Goal: Transaction & Acquisition: Purchase product/service

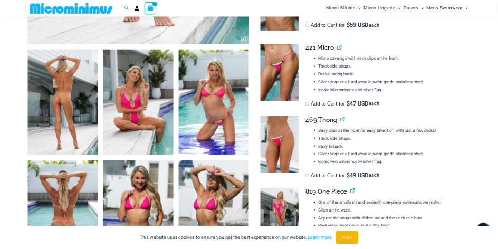
scroll to position [675, 0]
click at [428, 221] on img at bounding box center [427, 205] width 141 height 211
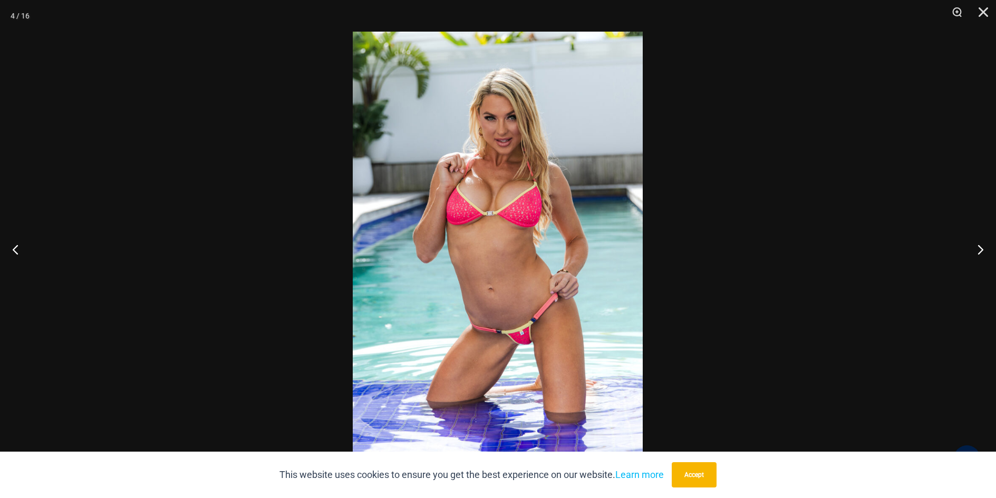
click at [490, 319] on img at bounding box center [498, 249] width 290 height 435
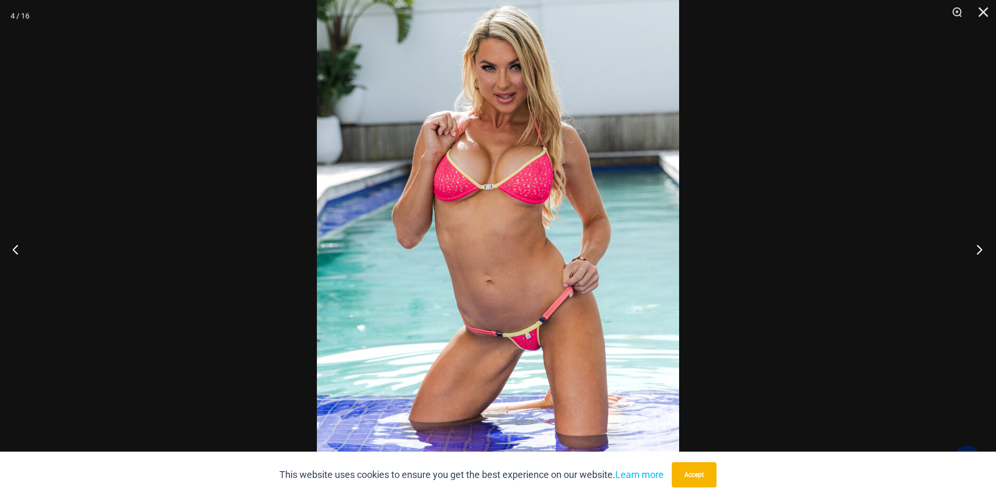
click at [975, 246] on button "Next" at bounding box center [976, 249] width 40 height 53
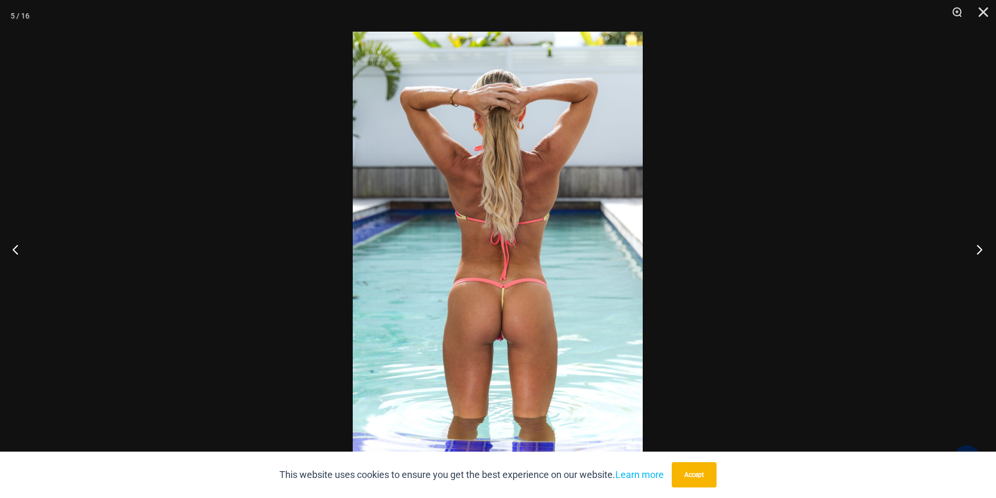
click at [975, 246] on button "Next" at bounding box center [976, 249] width 40 height 53
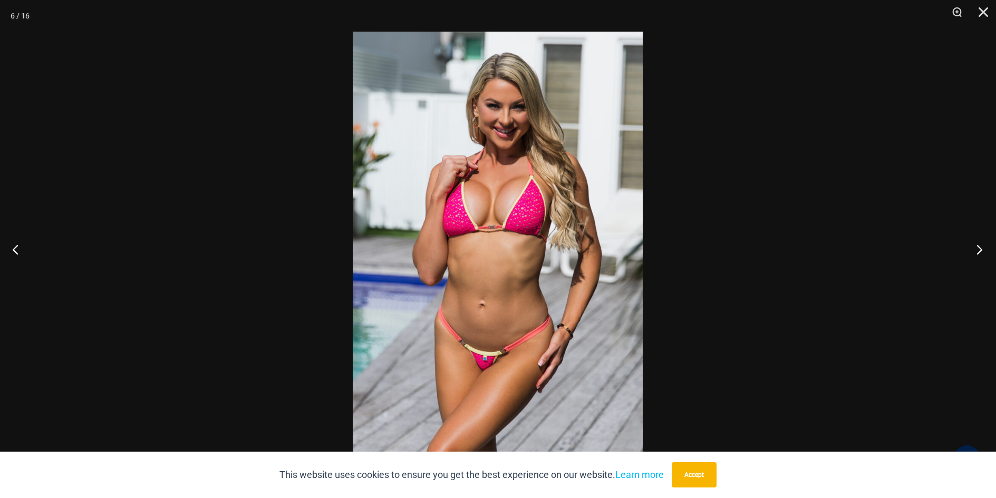
click at [975, 246] on button "Next" at bounding box center [976, 249] width 40 height 53
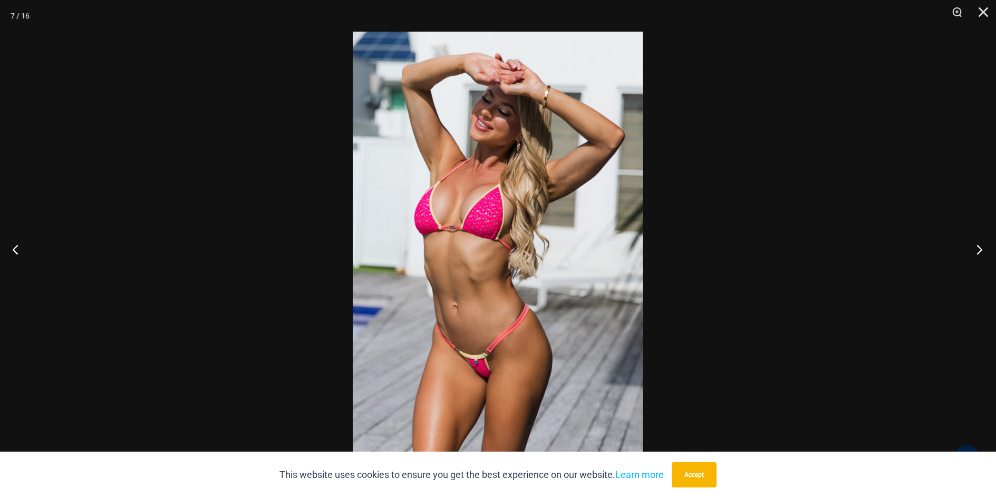
click at [975, 246] on button "Next" at bounding box center [976, 249] width 40 height 53
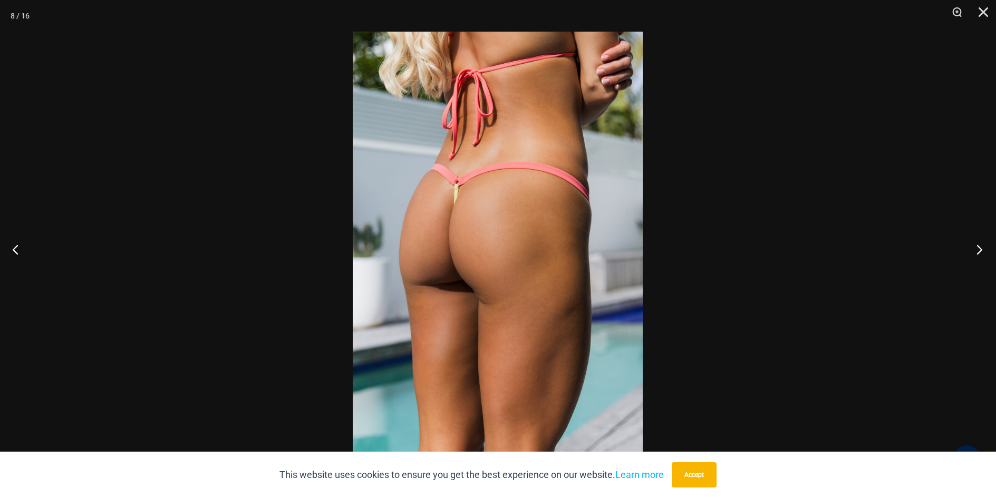
click at [975, 246] on button "Next" at bounding box center [976, 249] width 40 height 53
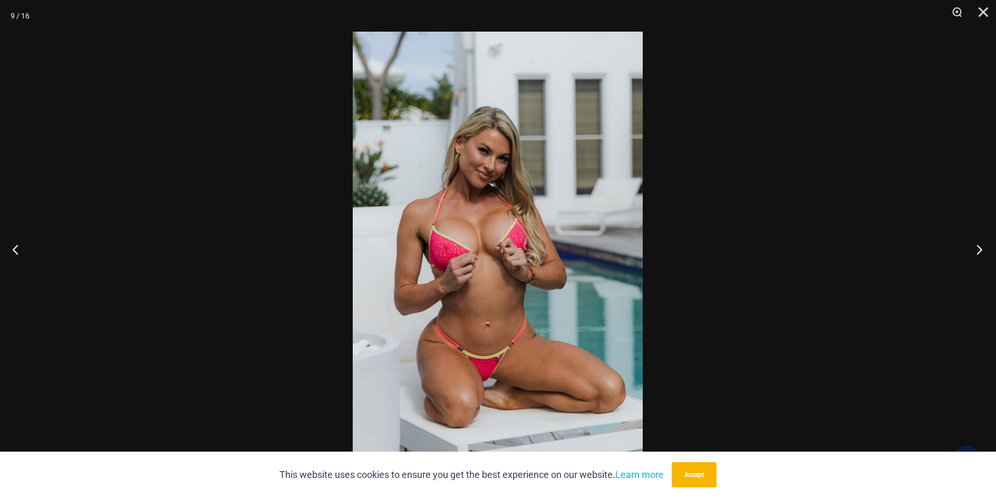
click at [975, 246] on button "Next" at bounding box center [976, 249] width 40 height 53
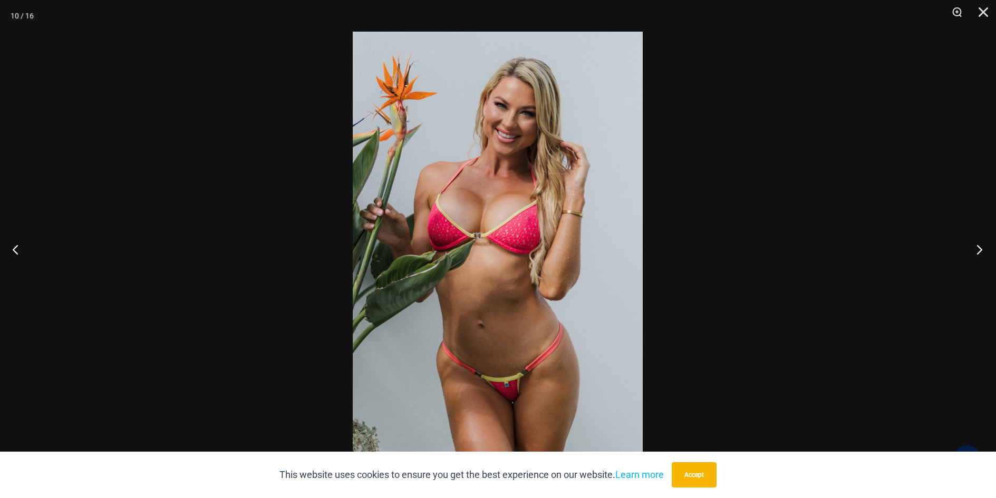
click at [975, 246] on button "Next" at bounding box center [976, 249] width 40 height 53
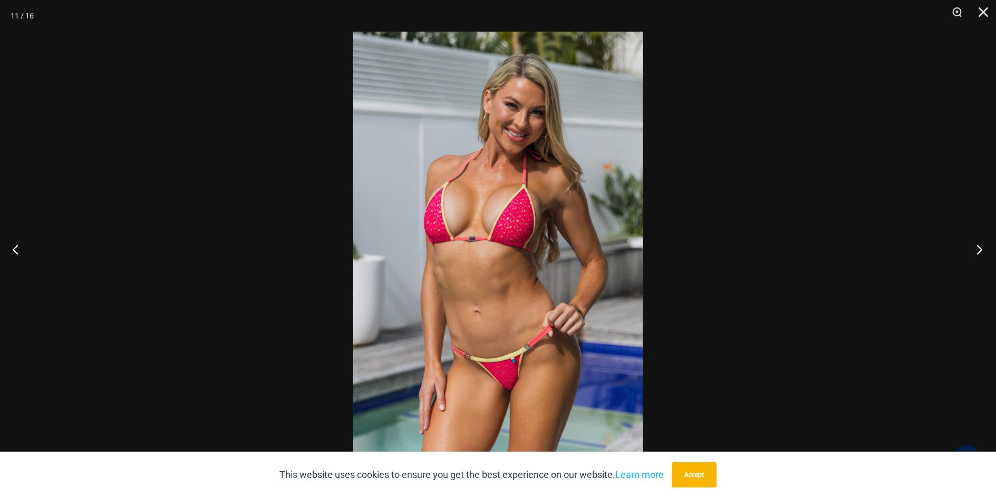
click at [975, 246] on button "Next" at bounding box center [976, 249] width 40 height 53
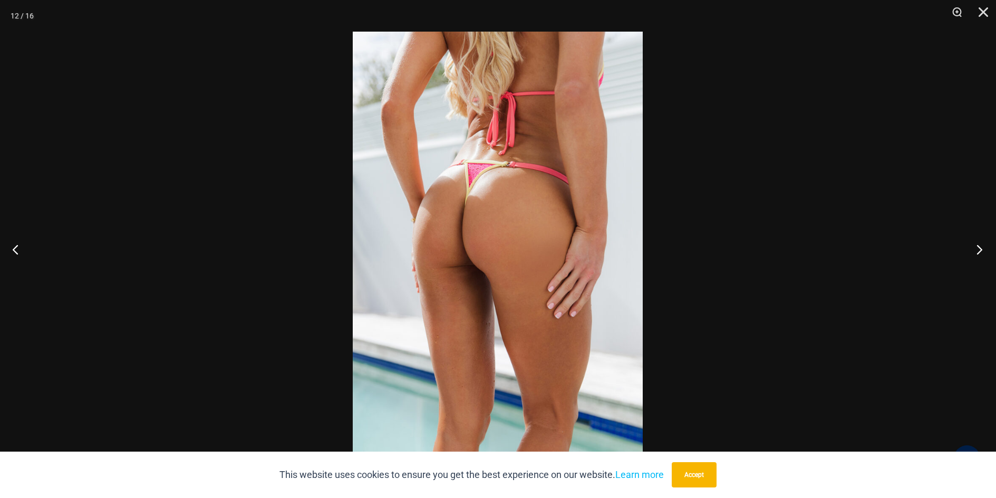
click at [975, 246] on button "Next" at bounding box center [976, 249] width 40 height 53
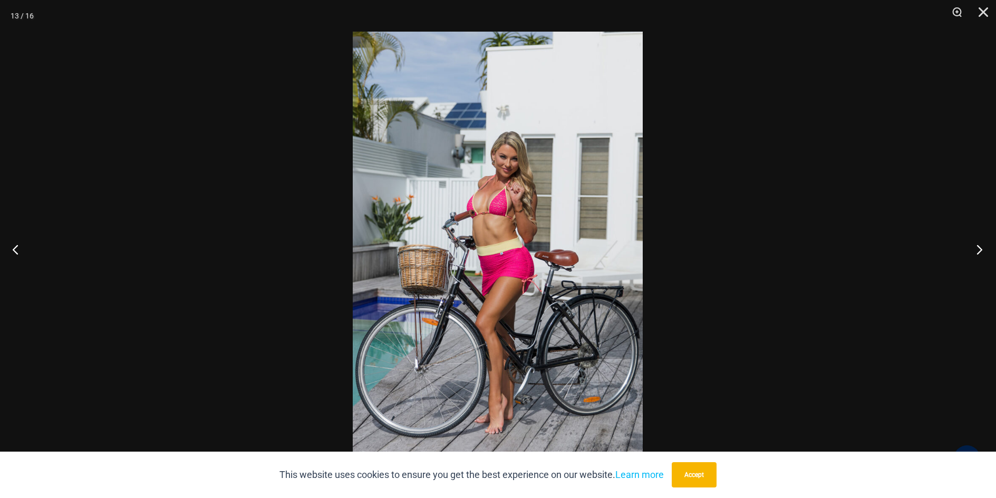
click at [975, 246] on button "Next" at bounding box center [976, 249] width 40 height 53
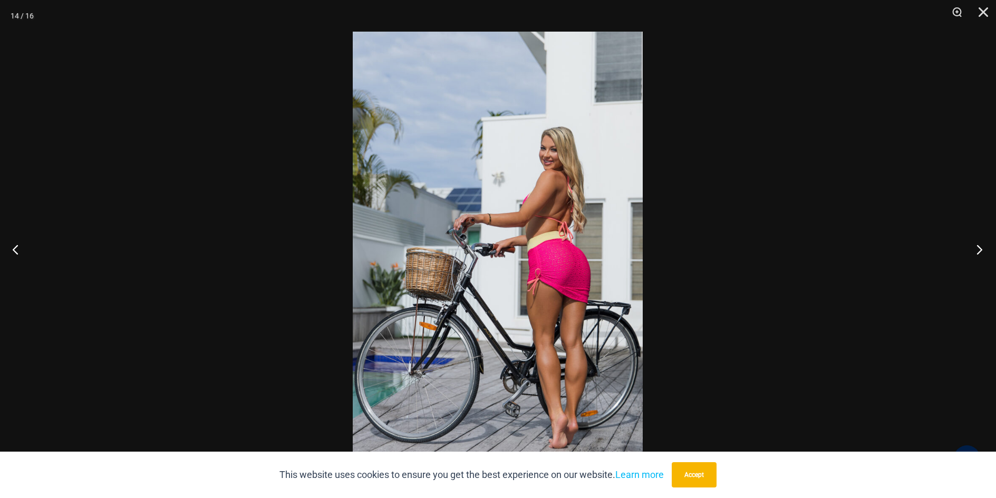
click at [975, 246] on button "Next" at bounding box center [976, 249] width 40 height 53
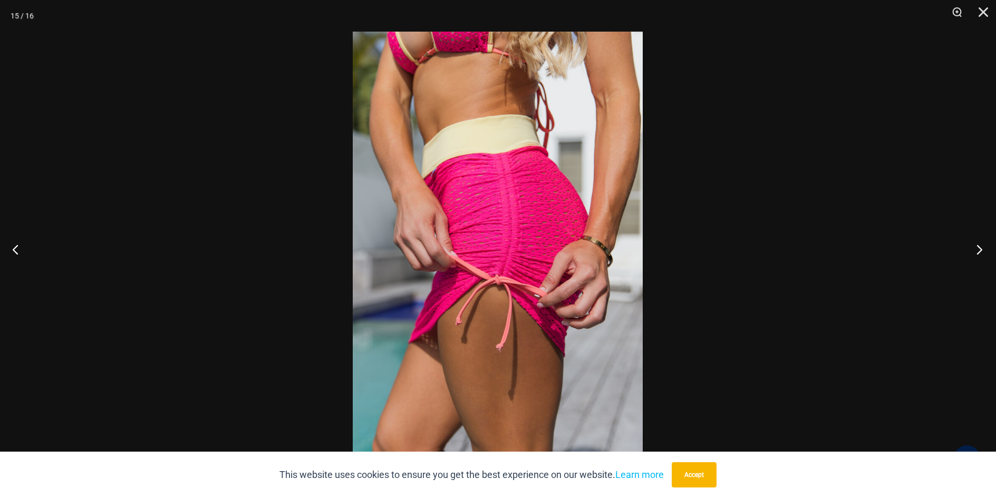
click at [975, 246] on button "Next" at bounding box center [976, 249] width 40 height 53
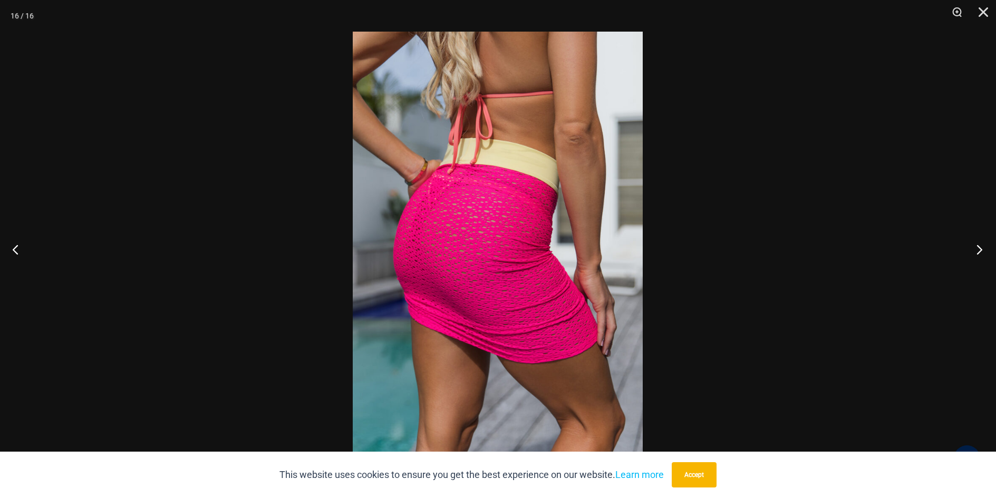
click at [975, 246] on button "Next" at bounding box center [976, 249] width 40 height 53
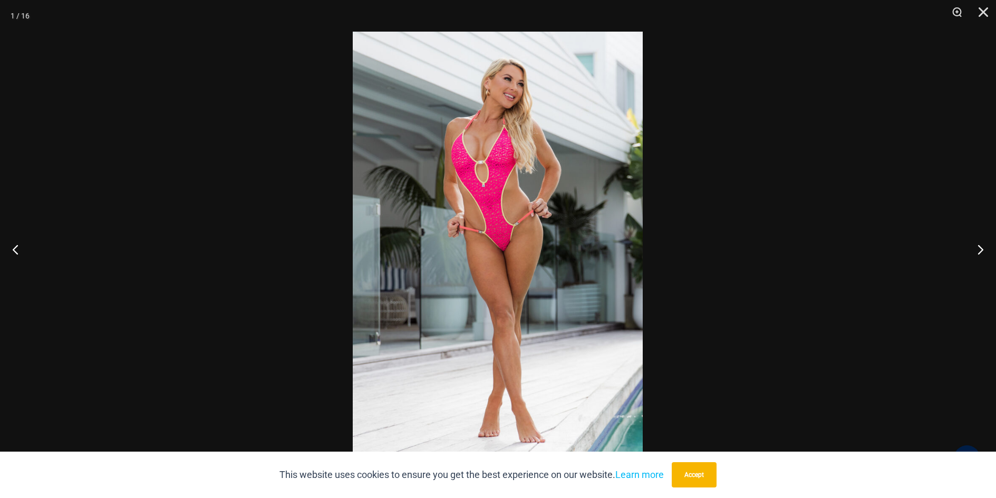
click at [512, 258] on img at bounding box center [498, 249] width 290 height 435
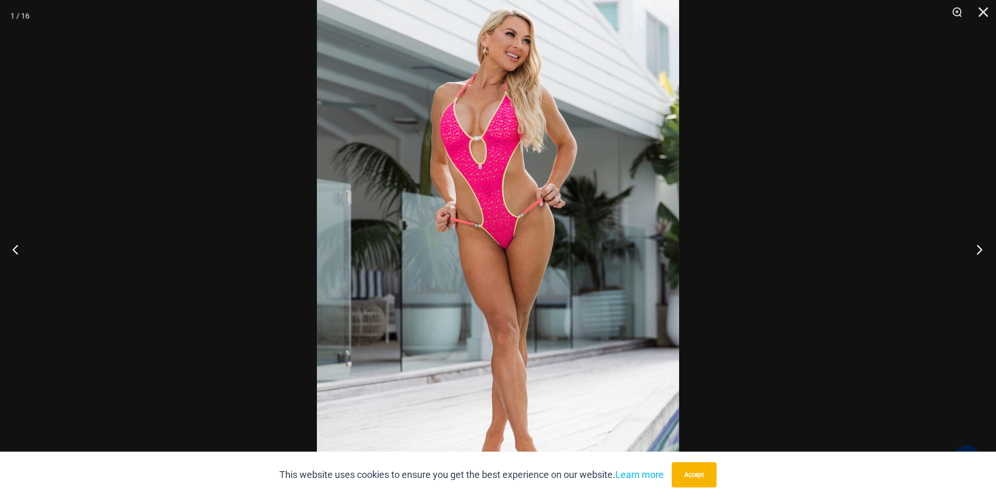
click at [977, 247] on button "Next" at bounding box center [976, 249] width 40 height 53
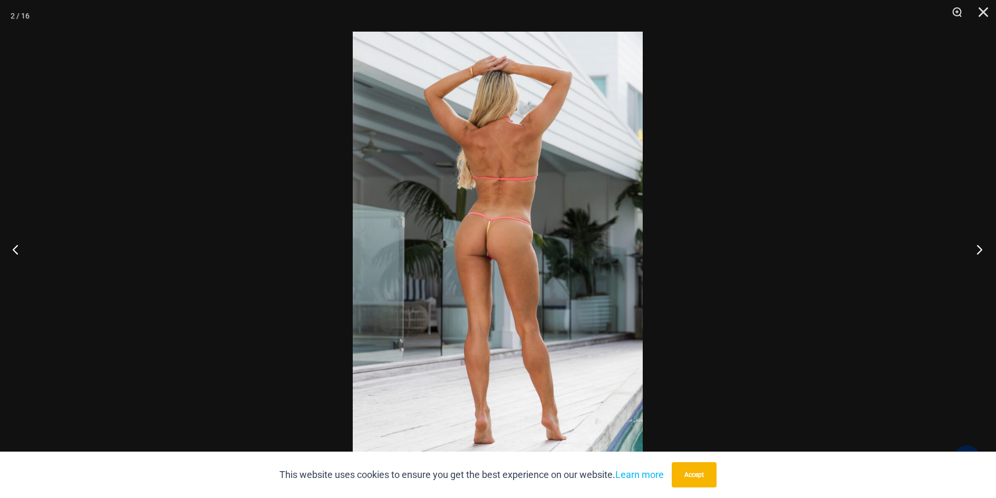
click at [977, 247] on button "Next" at bounding box center [976, 249] width 40 height 53
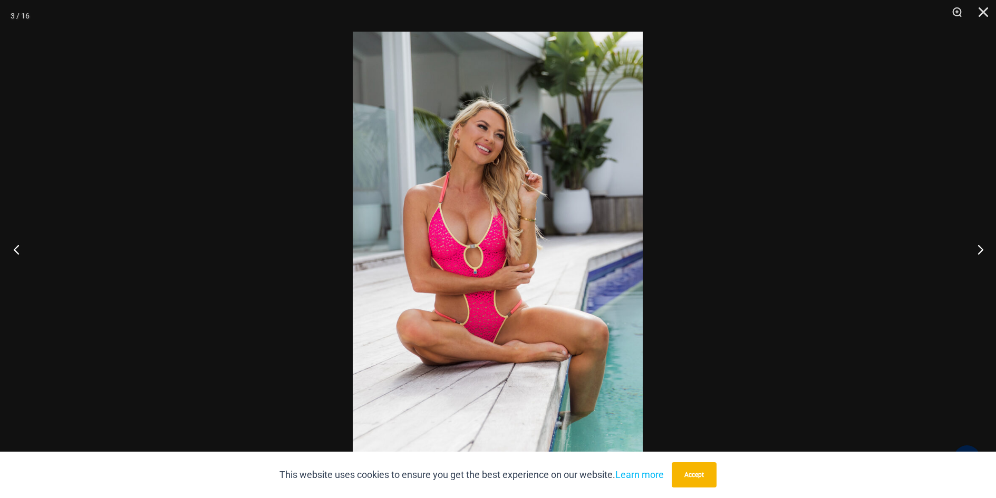
click at [19, 247] on button "Previous" at bounding box center [20, 249] width 40 height 53
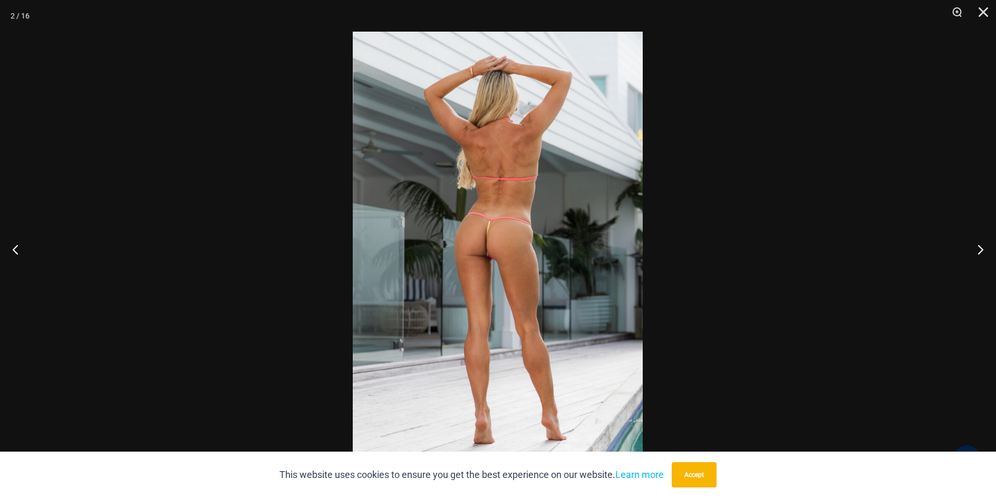
click at [466, 278] on img at bounding box center [498, 249] width 290 height 435
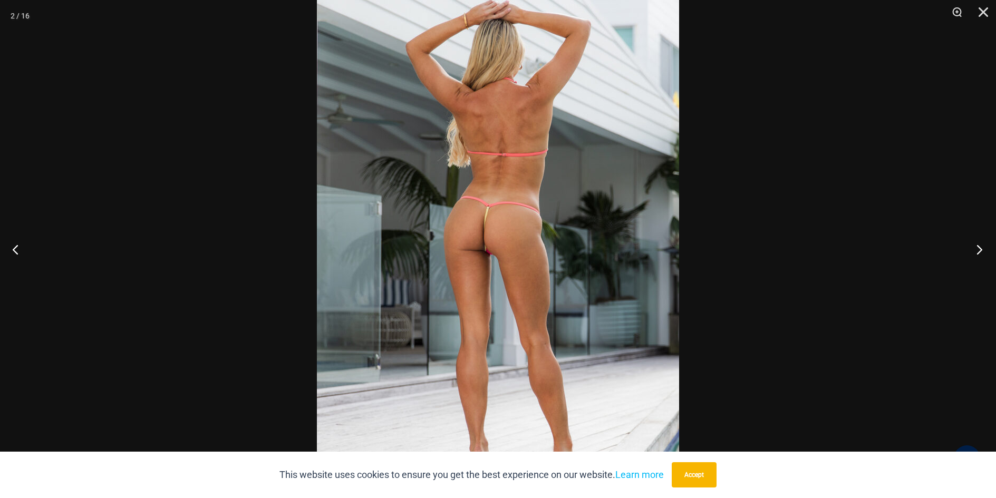
click at [976, 247] on button "Next" at bounding box center [976, 249] width 40 height 53
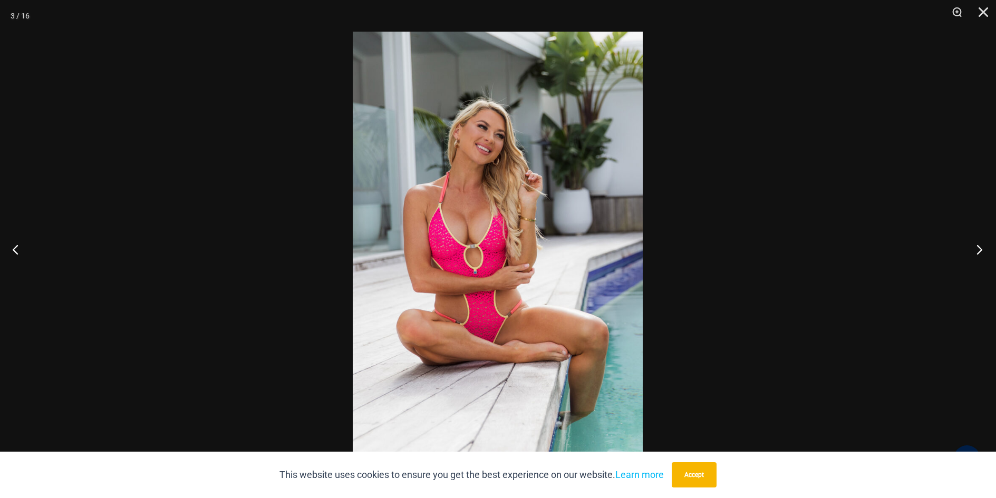
click at [976, 247] on button "Next" at bounding box center [976, 249] width 40 height 53
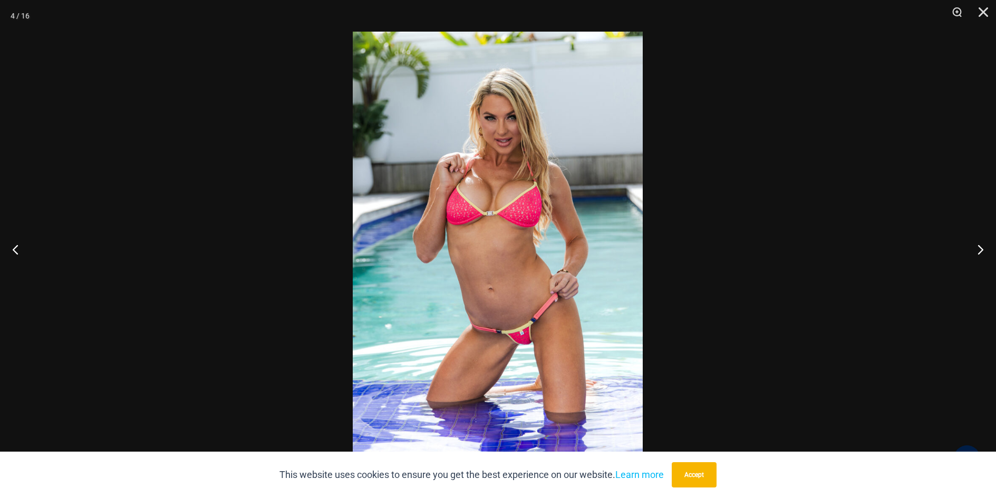
click at [525, 345] on img at bounding box center [498, 249] width 290 height 435
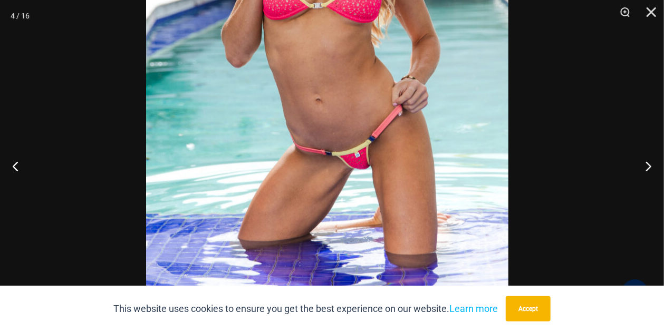
click at [378, 32] on img at bounding box center [327, 50] width 362 height 543
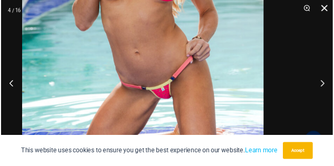
scroll to position [591, 0]
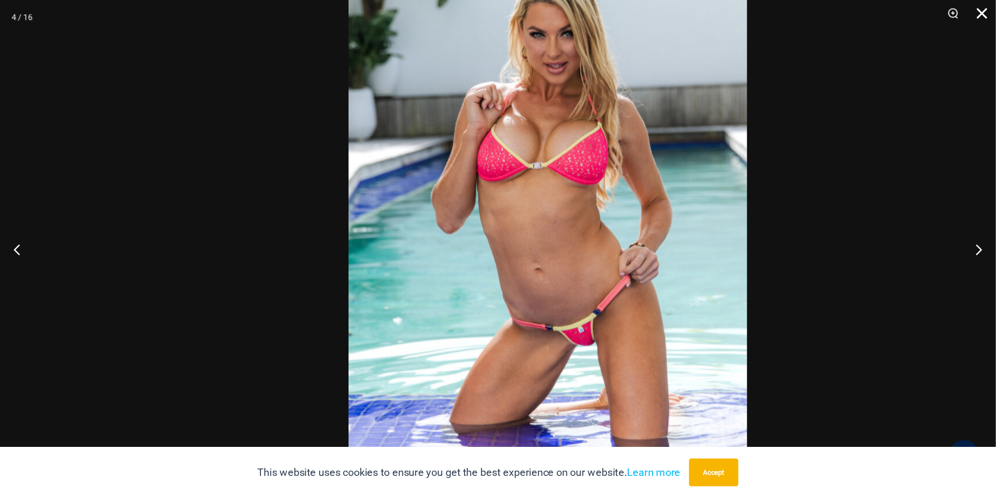
scroll to position [556, 0]
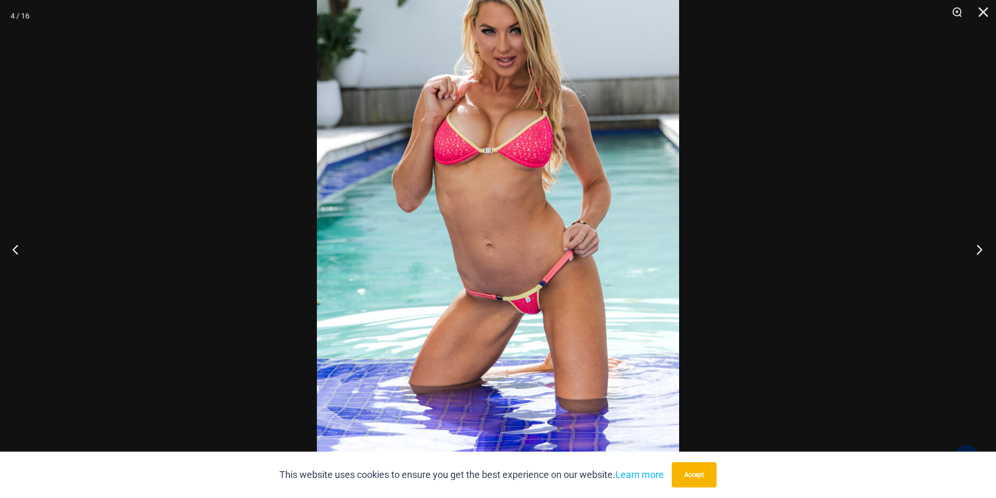
click at [977, 247] on button "Next" at bounding box center [976, 249] width 40 height 53
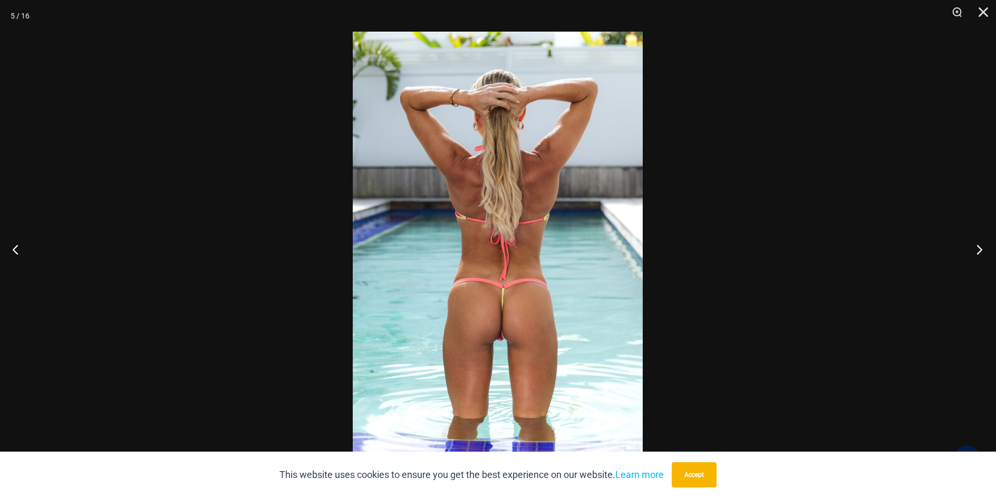
click at [977, 247] on button "Next" at bounding box center [976, 249] width 40 height 53
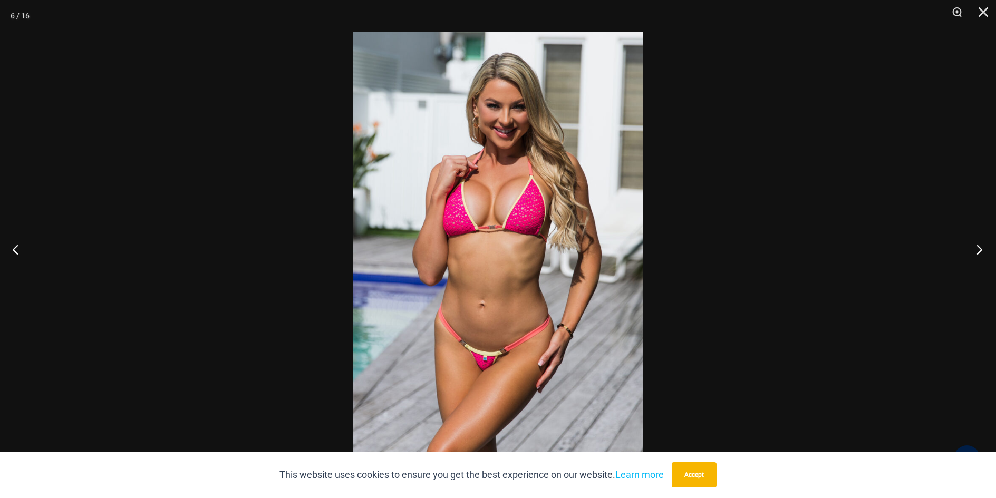
click at [977, 247] on button "Next" at bounding box center [976, 249] width 40 height 53
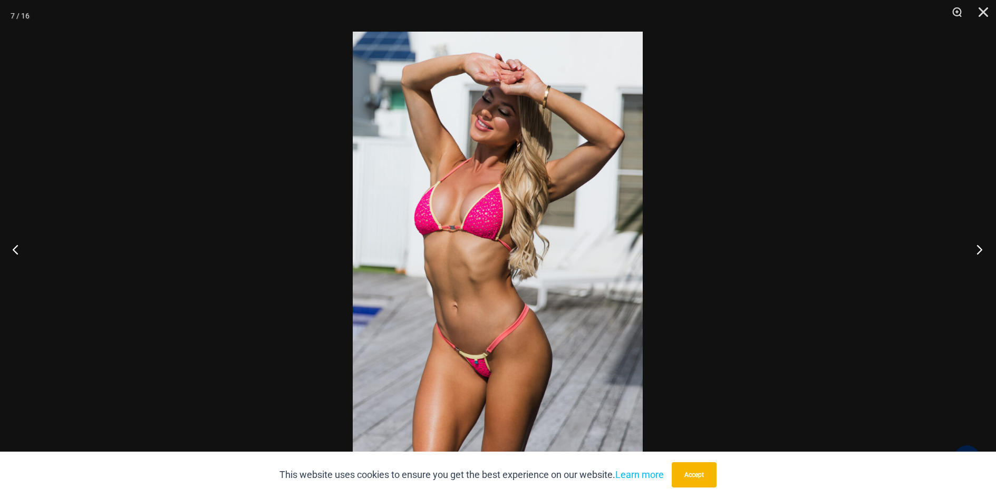
click at [977, 247] on button "Next" at bounding box center [976, 249] width 40 height 53
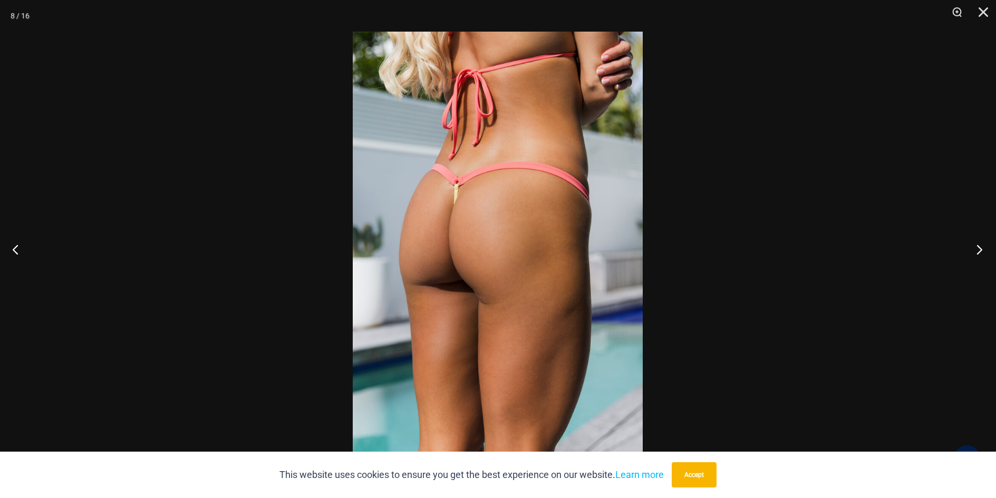
click at [977, 247] on button "Next" at bounding box center [976, 249] width 40 height 53
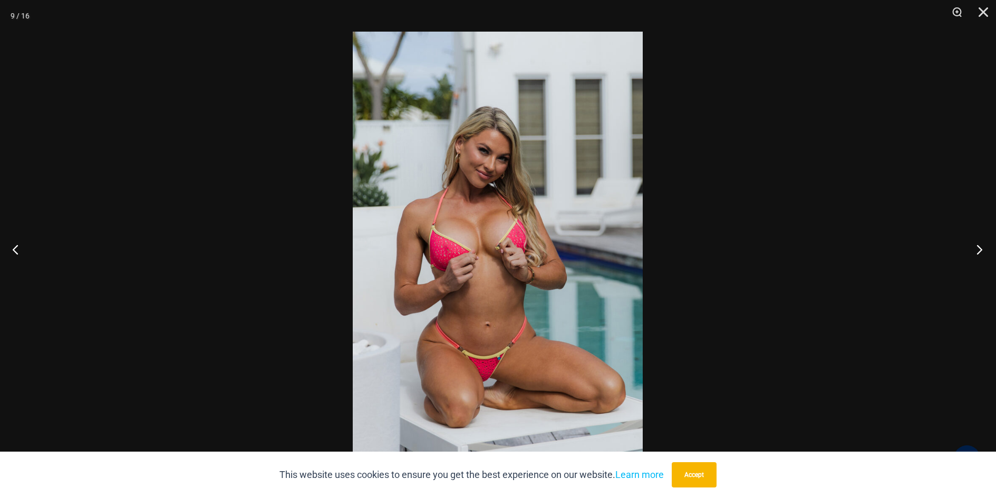
click at [977, 247] on button "Next" at bounding box center [976, 249] width 40 height 53
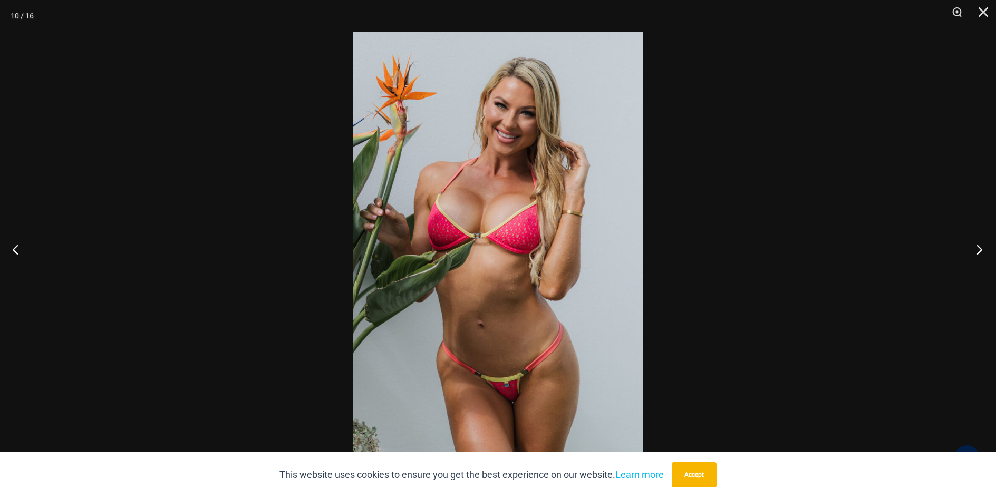
click at [977, 247] on button "Next" at bounding box center [976, 249] width 40 height 53
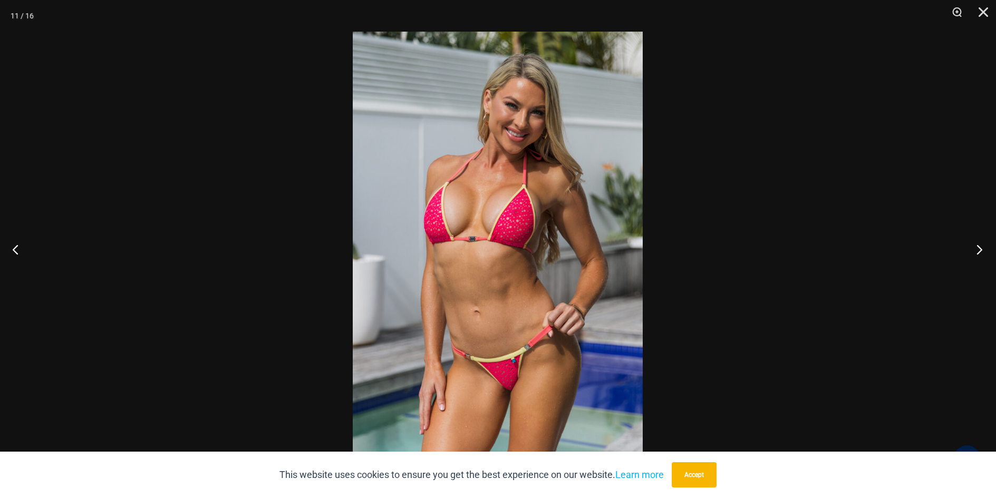
click at [977, 247] on button "Next" at bounding box center [976, 249] width 40 height 53
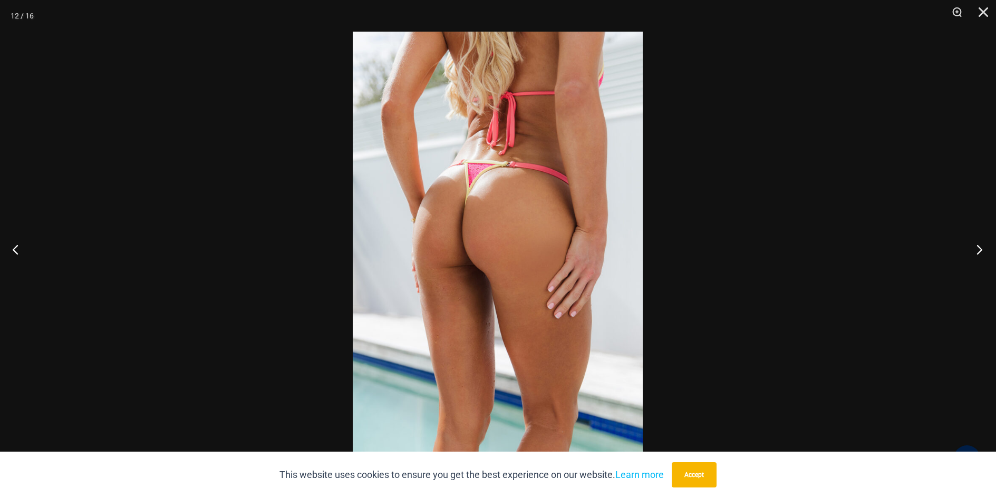
click at [977, 247] on button "Next" at bounding box center [976, 249] width 40 height 53
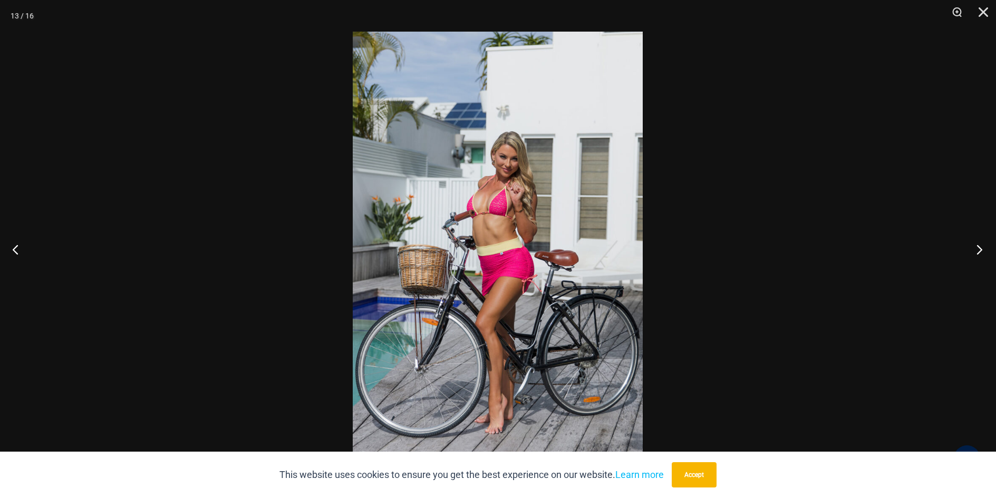
click at [977, 247] on button "Next" at bounding box center [976, 249] width 40 height 53
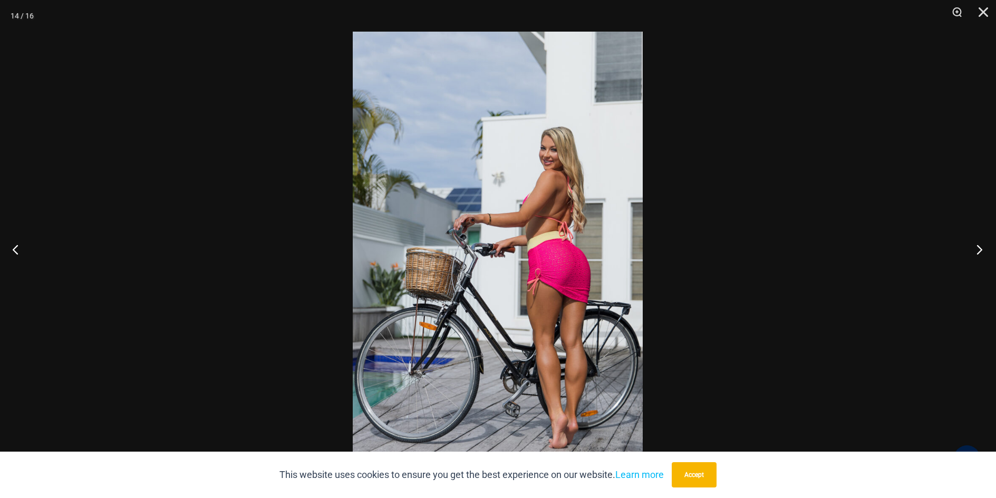
click at [977, 247] on button "Next" at bounding box center [976, 249] width 40 height 53
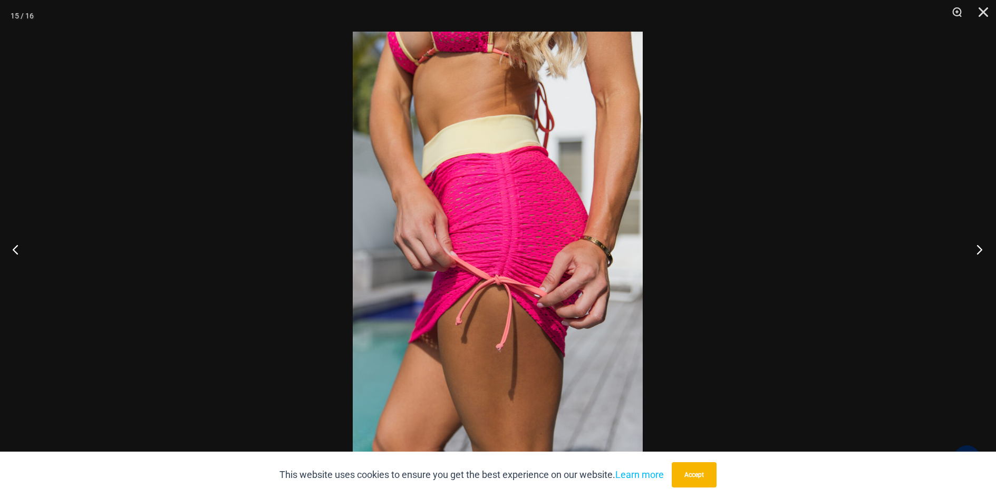
click at [977, 247] on button "Next" at bounding box center [976, 249] width 40 height 53
